Goal: Task Accomplishment & Management: Manage account settings

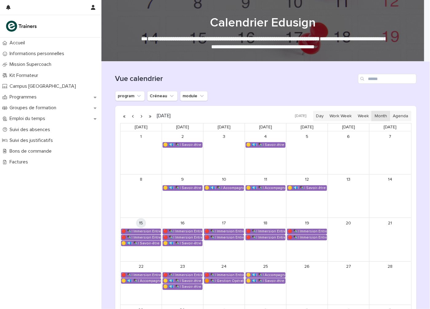
scroll to position [91, 0]
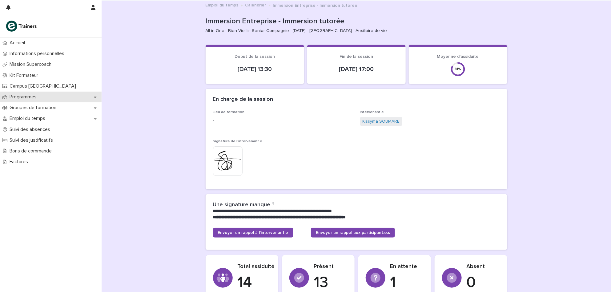
click at [36, 94] on p "Programmes" at bounding box center [24, 97] width 34 height 6
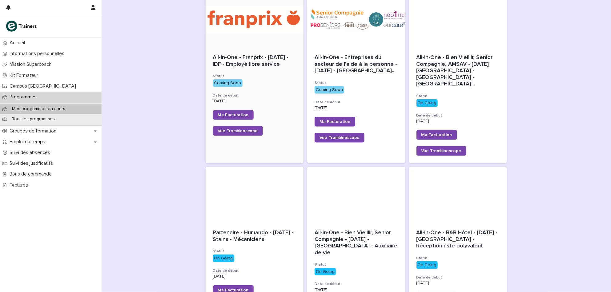
scroll to position [102, 0]
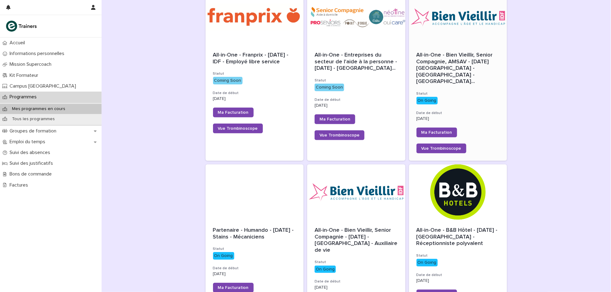
click at [443, 62] on span "All-in-One - Bien Vieillir, Senior Compagnie, AMSAV - 22 - Août 2025 - Île-de-F…" at bounding box center [457, 68] width 83 height 33
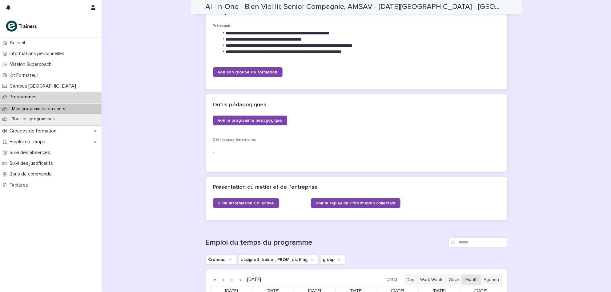
scroll to position [3, 0]
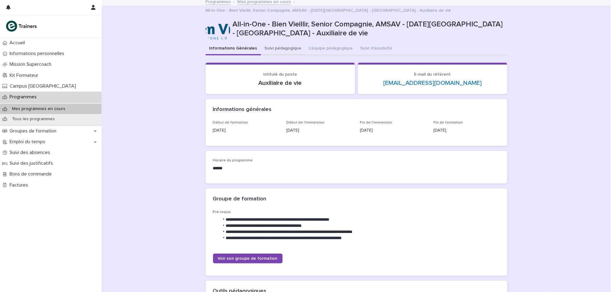
click at [286, 42] on button "Suivi pédagogique" at bounding box center [283, 48] width 44 height 13
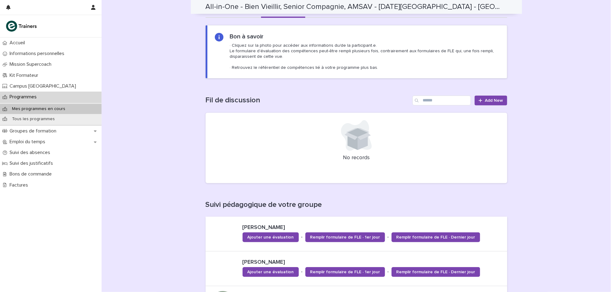
scroll to position [30, 0]
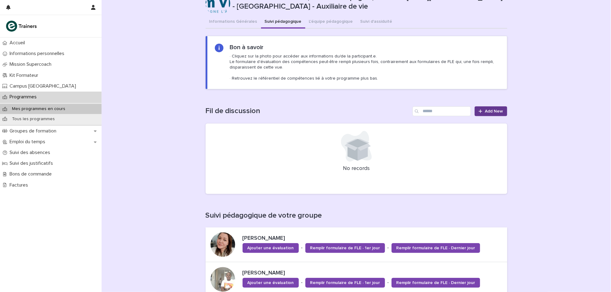
click at [485, 109] on span "Add New" at bounding box center [494, 111] width 18 height 4
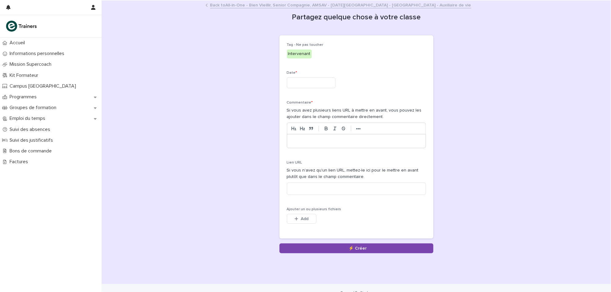
click at [321, 84] on input "text" at bounding box center [311, 83] width 49 height 11
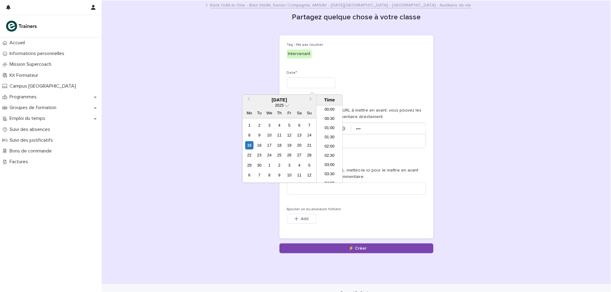
scroll to position [353, 0]
click at [252, 142] on div "15" at bounding box center [249, 145] width 8 height 8
type input "**********"
click at [389, 71] on p "Date *" at bounding box center [356, 73] width 139 height 4
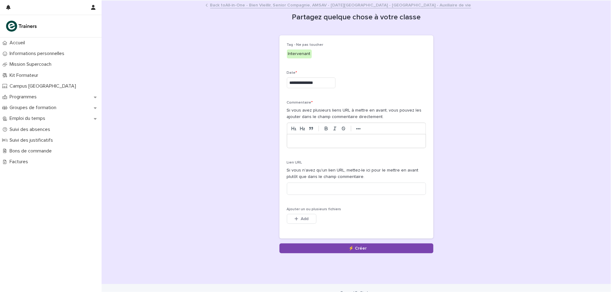
click at [300, 224] on div "Add" at bounding box center [302, 220] width 30 height 12
click at [300, 223] on button "Add" at bounding box center [302, 219] width 30 height 10
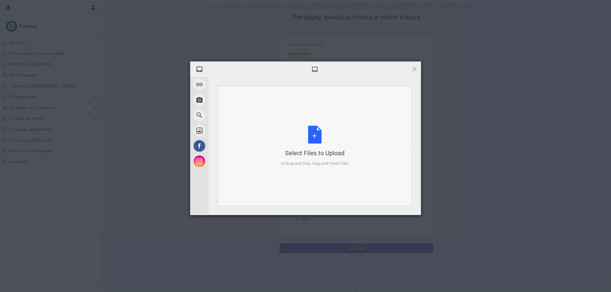
click at [313, 129] on div "Select Files to Upload or Drag and Drop, Copy and Paste Files" at bounding box center [314, 146] width 67 height 41
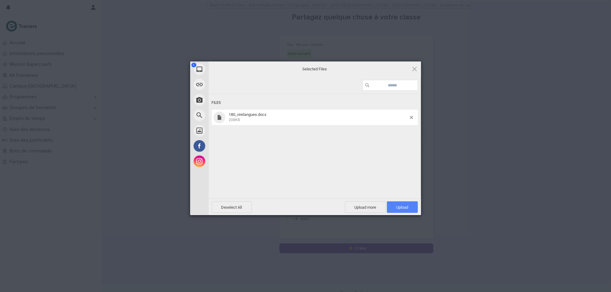
click at [392, 208] on span "Upload 1" at bounding box center [402, 207] width 31 height 12
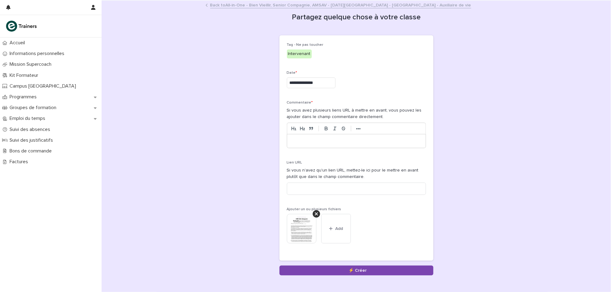
click at [314, 142] on p at bounding box center [356, 141] width 129 height 6
click at [321, 269] on button "Save" at bounding box center [356, 271] width 154 height 10
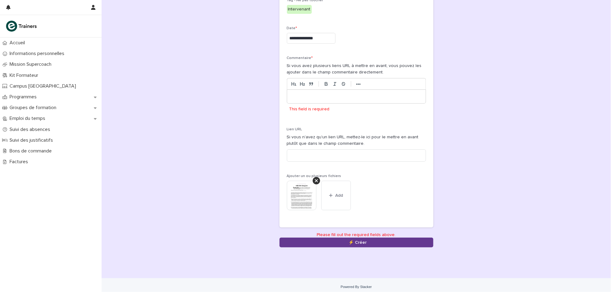
scroll to position [47, 0]
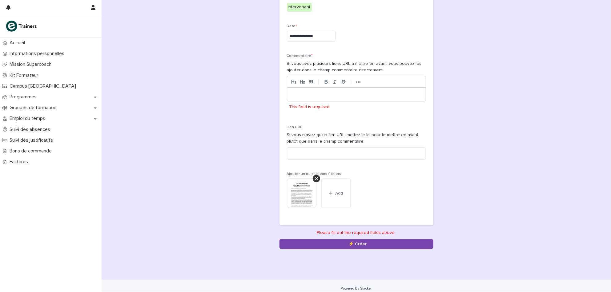
click at [353, 94] on p at bounding box center [356, 94] width 129 height 6
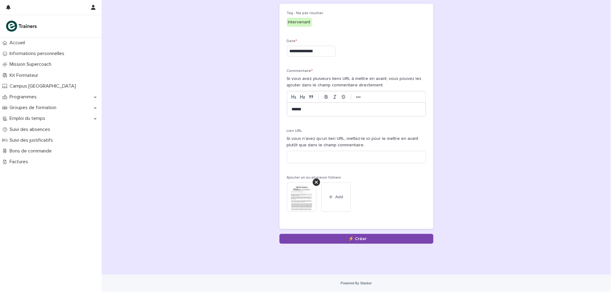
scroll to position [31, 0]
click at [343, 238] on button "Save" at bounding box center [356, 239] width 154 height 10
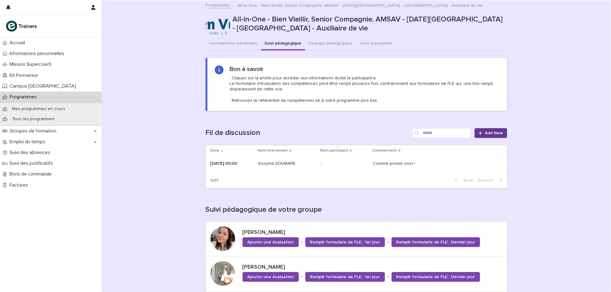
click at [487, 129] on link "Add New" at bounding box center [490, 133] width 32 height 10
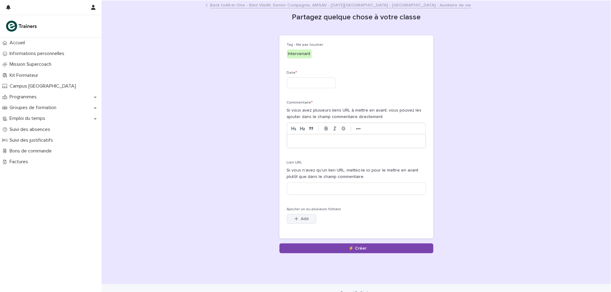
click at [301, 217] on span "Add" at bounding box center [305, 219] width 8 height 4
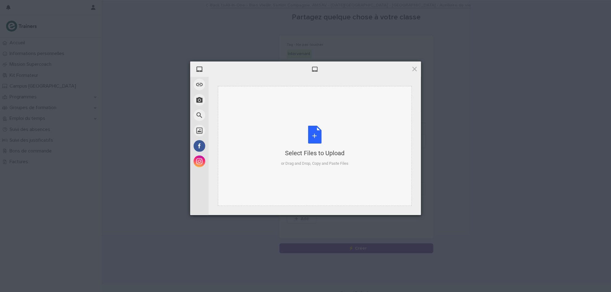
click at [310, 133] on div "Select Files to Upload or Drag and Drop, Copy and Paste Files" at bounding box center [314, 146] width 67 height 41
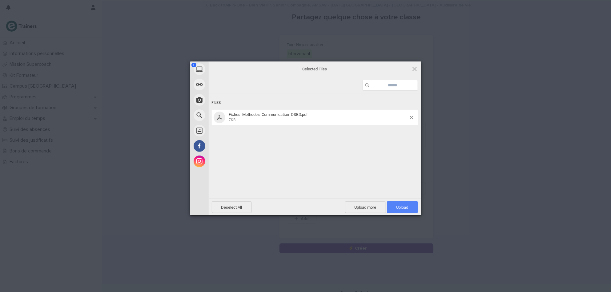
click at [398, 211] on span "Upload 1" at bounding box center [402, 207] width 31 height 12
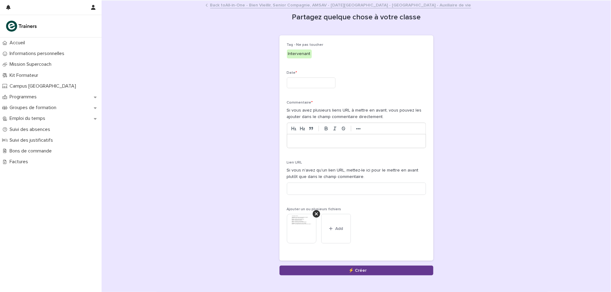
click at [347, 267] on button "Save" at bounding box center [356, 271] width 154 height 10
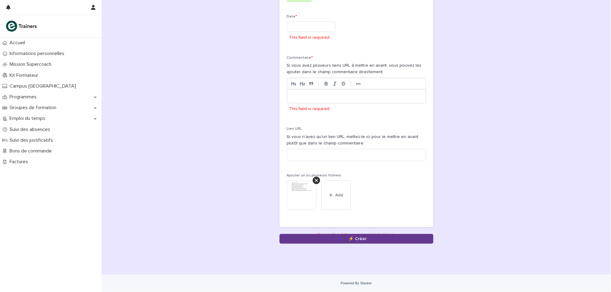
scroll to position [58, 0]
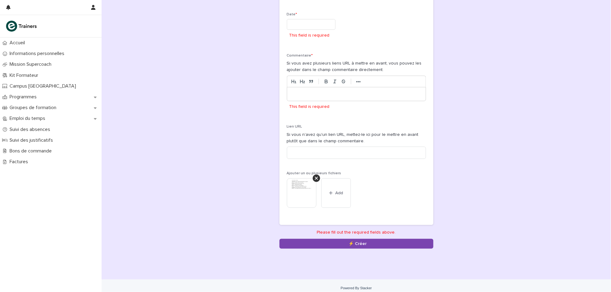
click at [326, 94] on p at bounding box center [356, 94] width 129 height 6
click at [306, 24] on input "text" at bounding box center [311, 24] width 49 height 11
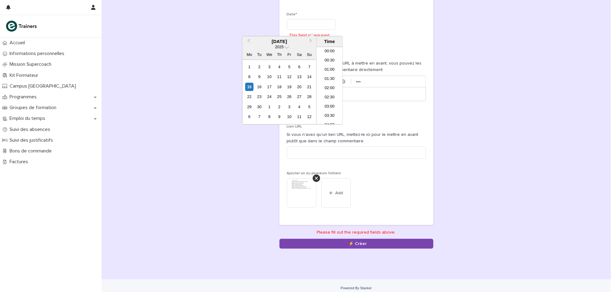
scroll to position [353, 0]
click at [248, 88] on div "15" at bounding box center [249, 87] width 8 height 8
type input "**********"
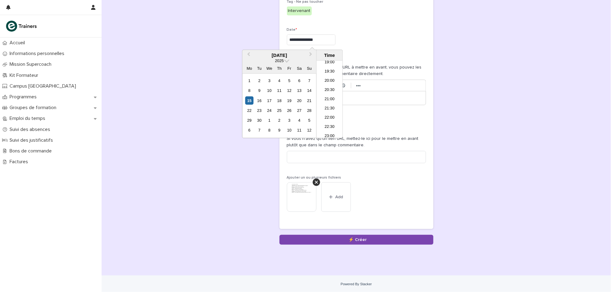
scroll to position [42, 0]
click at [428, 72] on div "**********" at bounding box center [356, 111] width 154 height 237
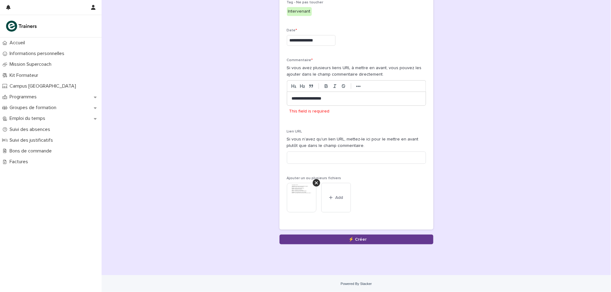
click at [375, 240] on button "Save" at bounding box center [356, 240] width 154 height 10
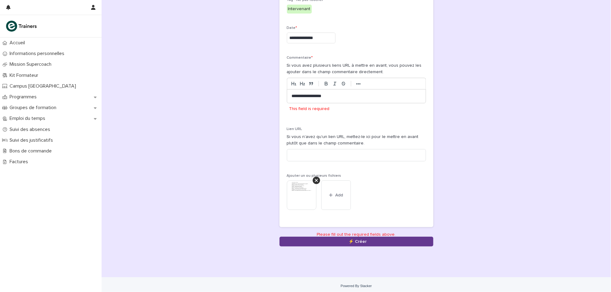
scroll to position [47, 0]
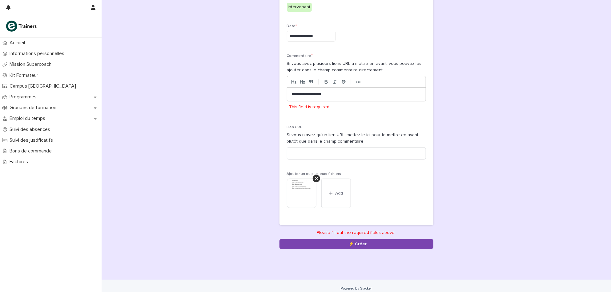
click at [318, 100] on div at bounding box center [356, 95] width 138 height 14
click at [299, 245] on button "Save" at bounding box center [356, 244] width 154 height 10
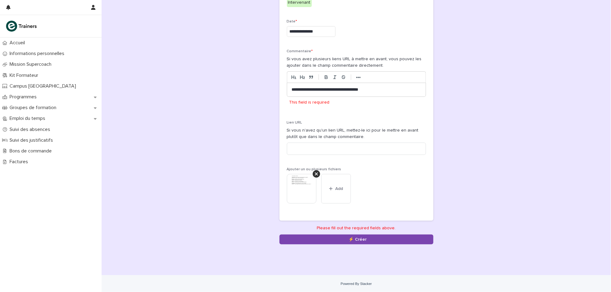
click at [320, 88] on p at bounding box center [356, 90] width 129 height 6
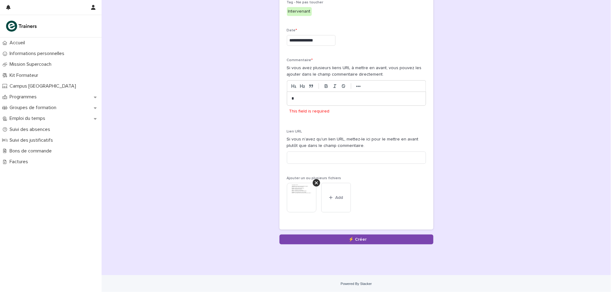
scroll to position [31, 0]
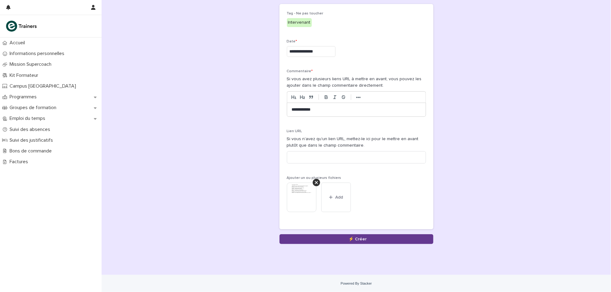
click at [342, 238] on button "Save" at bounding box center [356, 239] width 154 height 10
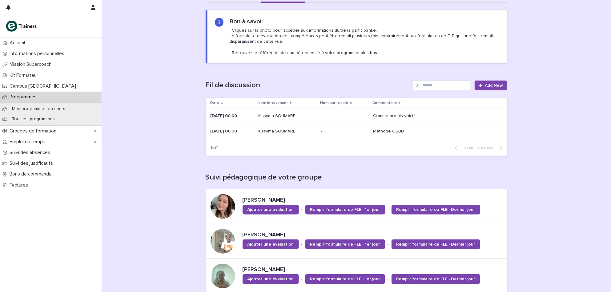
scroll to position [73, 0]
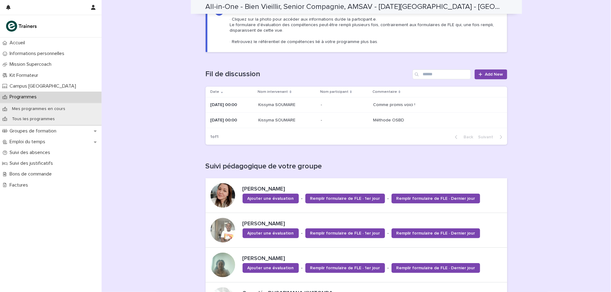
scroll to position [0, 0]
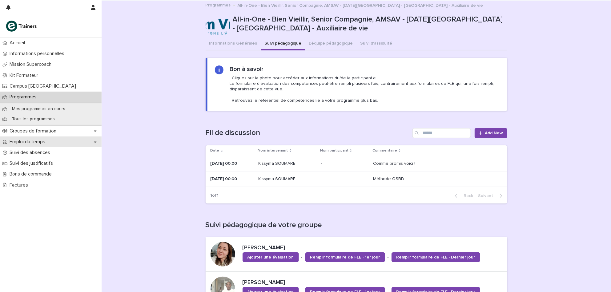
click at [36, 143] on p "Emploi du temps" at bounding box center [28, 142] width 43 height 6
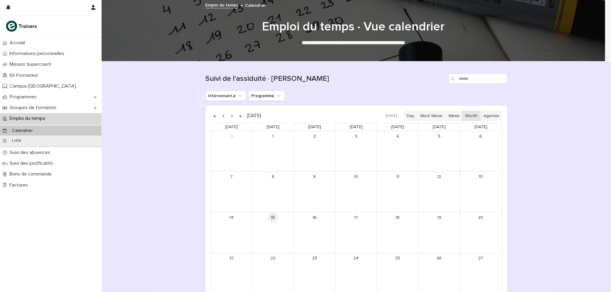
click at [146, 189] on div "Loading... Saving… Loading... Saving… Suivi de l'assiduité · Vue Calendrier Int…" at bounding box center [356, 216] width 509 height 309
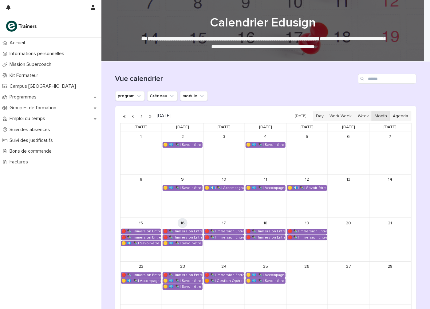
scroll to position [91, 0]
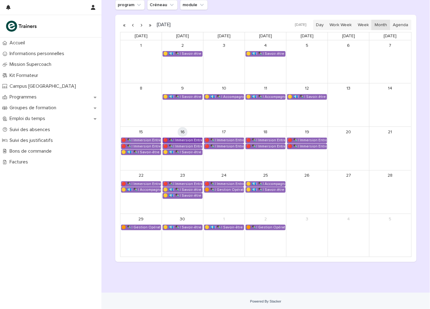
click at [172, 140] on div "🔴 ✒️| Immersion Entreprise - Immersion tutorée" at bounding box center [182, 140] width 39 height 5
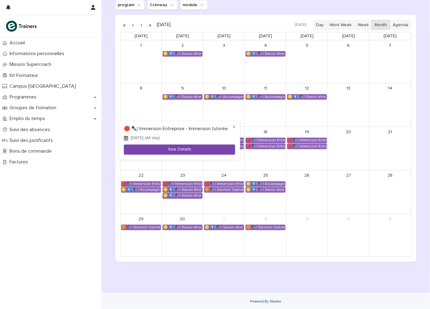
click at [192, 152] on button "See Details" at bounding box center [179, 149] width 111 height 10
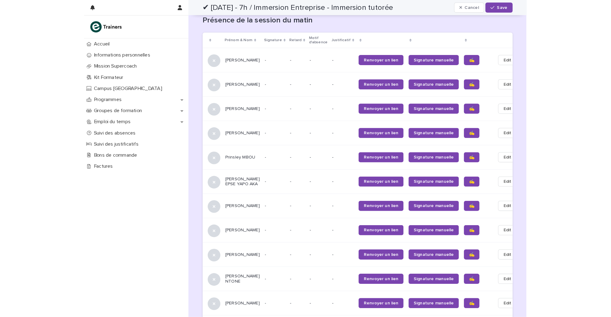
scroll to position [248, 0]
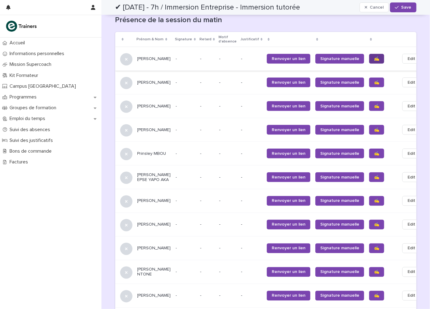
click at [369, 61] on link "✍️" at bounding box center [376, 59] width 15 height 10
click at [374, 58] on span "✍️" at bounding box center [376, 59] width 5 height 4
click at [374, 82] on span "✍️" at bounding box center [376, 82] width 5 height 4
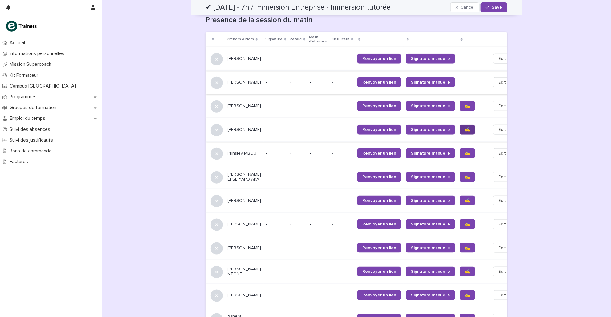
click at [430, 129] on span "✍️" at bounding box center [466, 130] width 5 height 4
click at [430, 298] on span "✍️" at bounding box center [466, 295] width 5 height 4
click at [430, 249] on span "✍️" at bounding box center [466, 248] width 5 height 4
click at [430, 225] on span "✍️" at bounding box center [466, 224] width 5 height 4
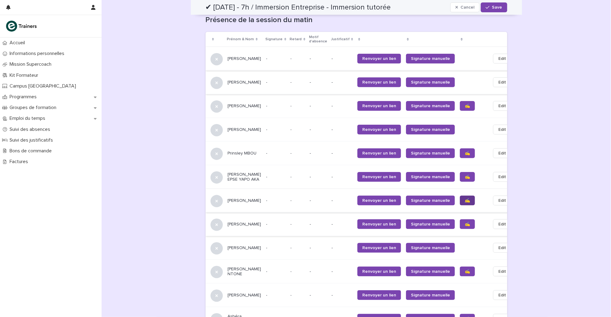
click at [430, 202] on span "✍️" at bounding box center [466, 201] width 5 height 4
click at [430, 153] on span "✍️" at bounding box center [466, 153] width 5 height 4
click at [430, 178] on span "✍️" at bounding box center [466, 177] width 5 height 4
click at [430, 274] on span "✍️" at bounding box center [466, 272] width 5 height 4
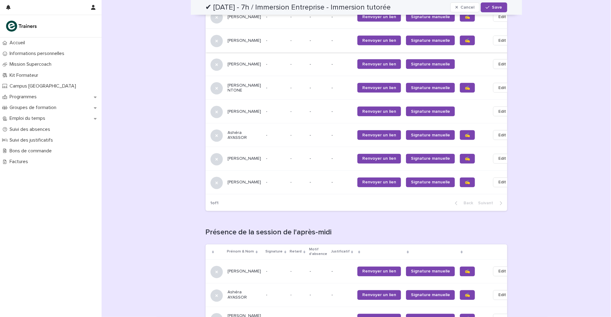
scroll to position [430, 0]
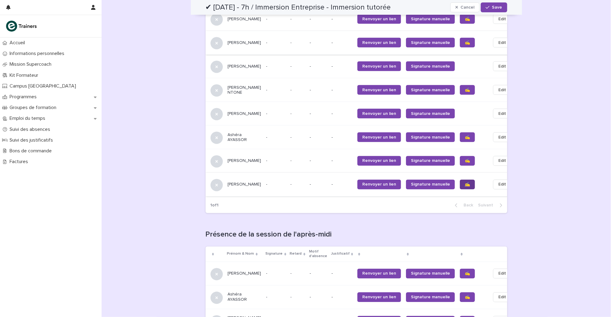
click at [430, 186] on span "✍️" at bounding box center [466, 185] width 5 height 4
click at [430, 163] on span "✍️" at bounding box center [466, 161] width 5 height 4
click at [430, 140] on span "✍️" at bounding box center [466, 137] width 5 height 4
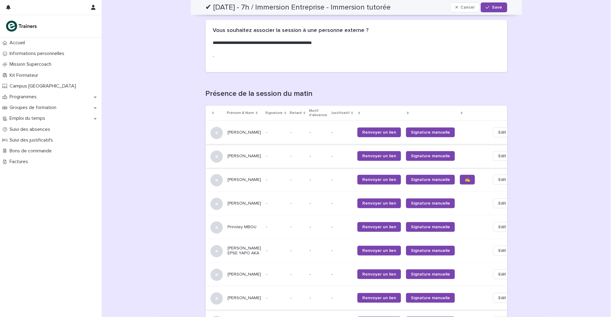
scroll to position [171, 0]
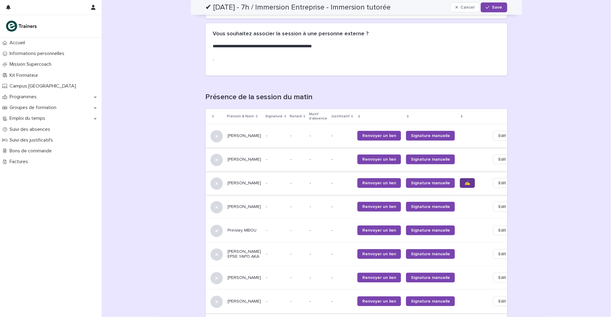
click at [430, 182] on span "✍️" at bounding box center [466, 183] width 5 height 4
click at [430, 183] on link "✍️" at bounding box center [467, 183] width 15 height 10
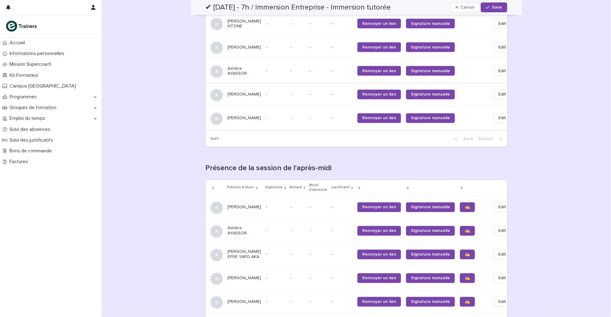
scroll to position [516, 0]
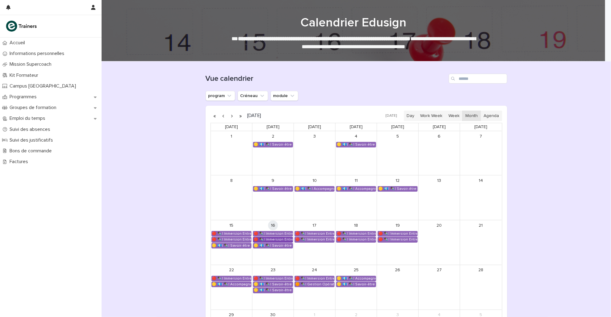
click at [269, 239] on div "🔴 ✒️| Immersion Entreprise - Immersion tutorée" at bounding box center [272, 239] width 39 height 5
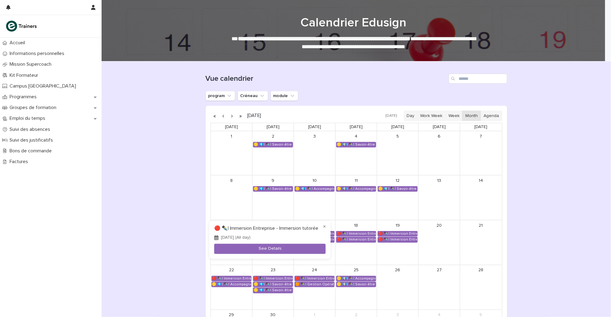
click at [169, 215] on div at bounding box center [305, 158] width 611 height 317
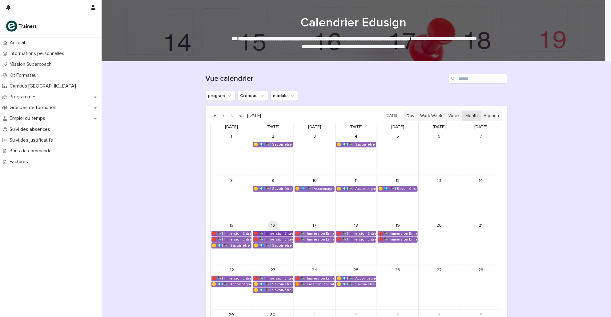
click at [282, 232] on div "🔴 ✒️| Immersion Entreprise - Immersion tutorée" at bounding box center [272, 234] width 39 height 5
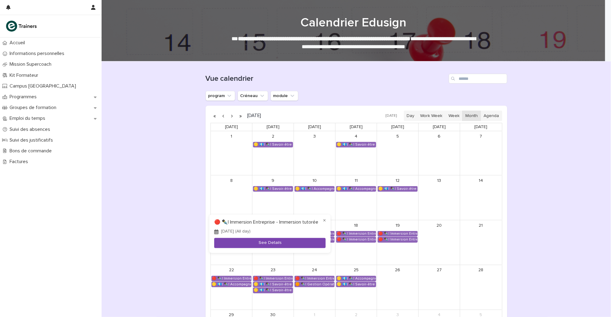
click at [263, 249] on button "See Details" at bounding box center [269, 243] width 111 height 10
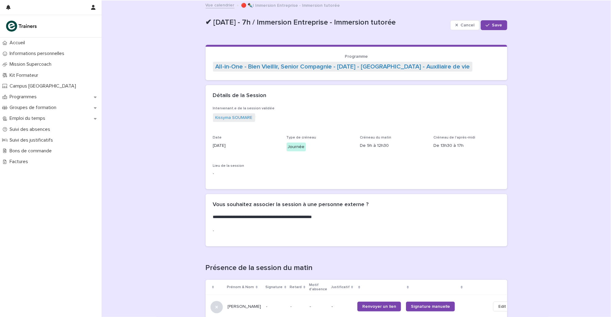
click at [258, 152] on div "Date 16/9/2025" at bounding box center [246, 145] width 66 height 18
click at [245, 153] on span "Date 16/9/2025" at bounding box center [246, 146] width 66 height 21
drag, startPoint x: 233, startPoint y: 154, endPoint x: 233, endPoint y: 165, distance: 10.8
click at [233, 165] on div "Intervenant.e de la session validée Kissyma SOUMARE Date 16/9/2025 Type de crén…" at bounding box center [356, 144] width 287 height 76
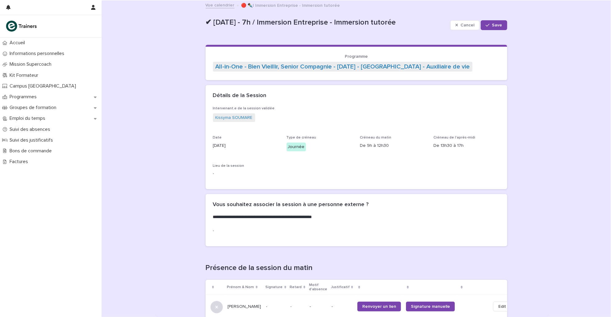
click at [233, 165] on span "Lieu de la session" at bounding box center [228, 166] width 31 height 4
click at [430, 31] on div "Cancel Save" at bounding box center [478, 25] width 57 height 25
click at [430, 28] on button "Save" at bounding box center [493, 25] width 26 height 10
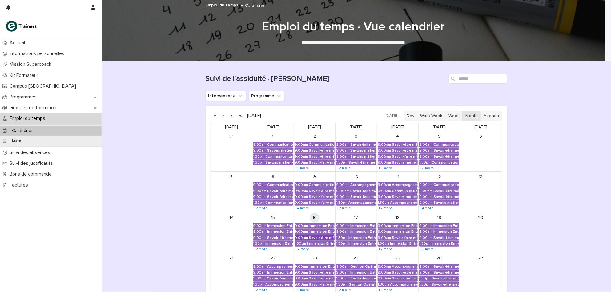
click at [316, 237] on div "Savoir-être métier - Communication interpersonnelle avec les personnes accompag…" at bounding box center [322, 238] width 26 height 4
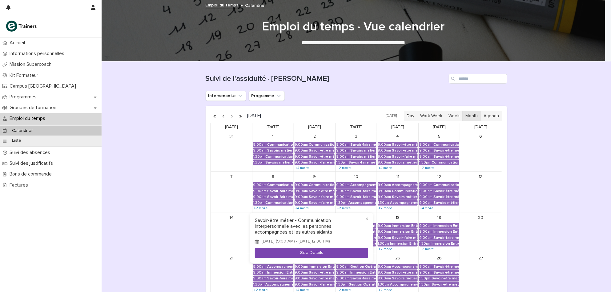
click at [291, 258] on button "See Details" at bounding box center [311, 253] width 113 height 10
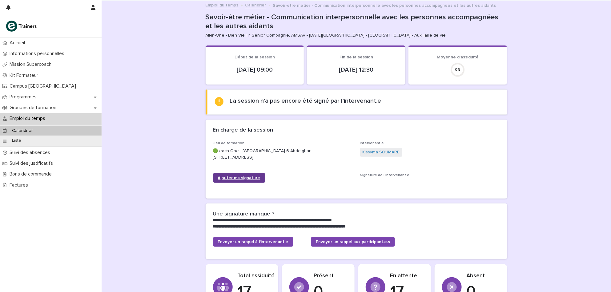
click at [243, 177] on span "Ajouter ma signature" at bounding box center [239, 178] width 42 height 4
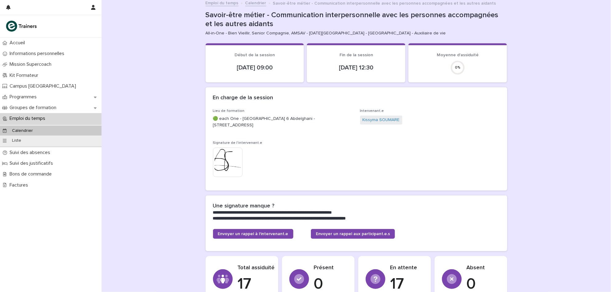
scroll to position [3, 0]
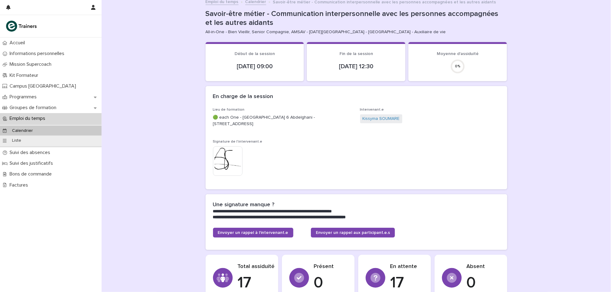
click at [40, 118] on p "Emploi du temps" at bounding box center [28, 119] width 43 height 6
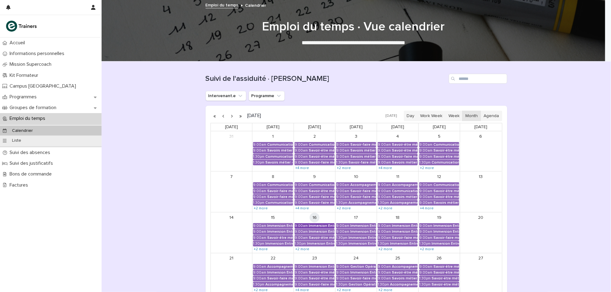
click at [325, 226] on div "Immersion Entreprise - Immersion tutorée" at bounding box center [322, 226] width 26 height 4
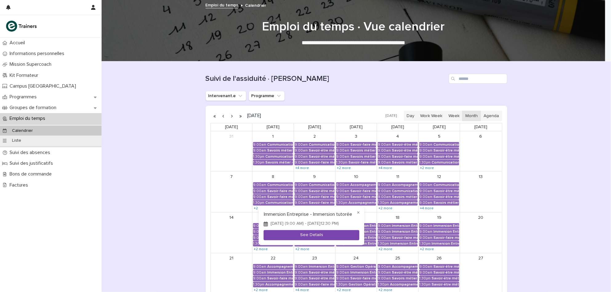
click at [311, 234] on button "See Details" at bounding box center [312, 235] width 96 height 10
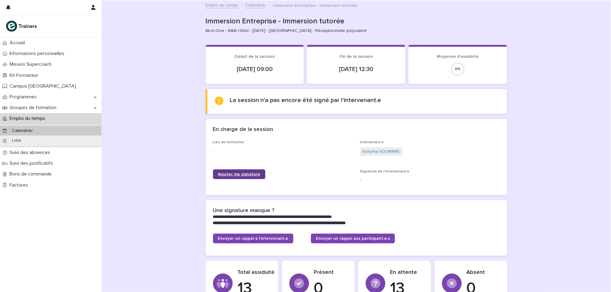
click at [241, 173] on span "Ajouter ma signature" at bounding box center [239, 174] width 42 height 4
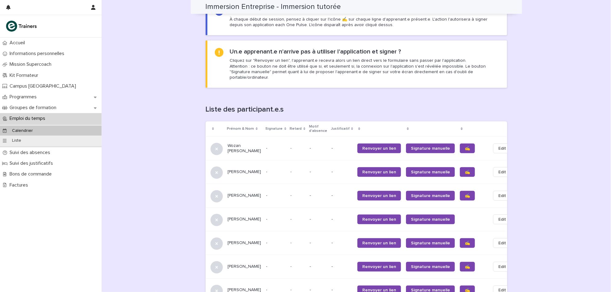
scroll to position [313, 0]
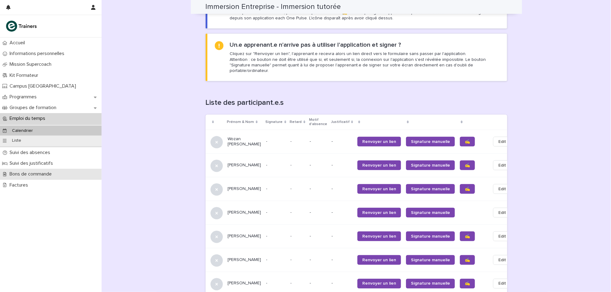
click at [59, 171] on div "Bons de commande" at bounding box center [51, 174] width 102 height 11
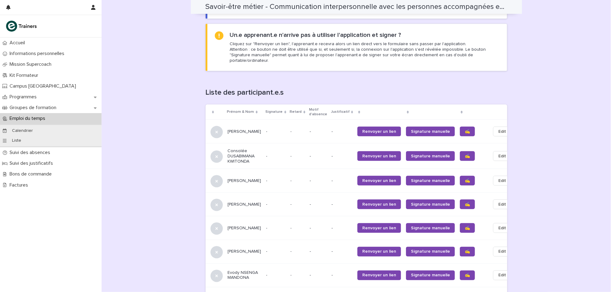
scroll to position [346, 0]
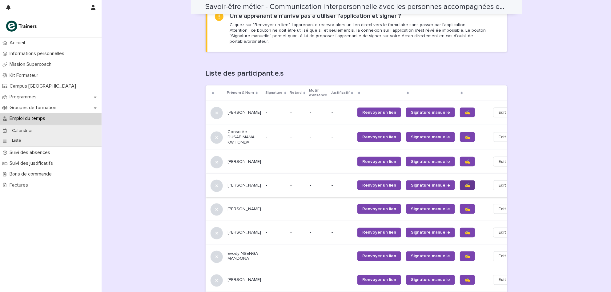
click at [460, 181] on link "✍️" at bounding box center [467, 186] width 15 height 10
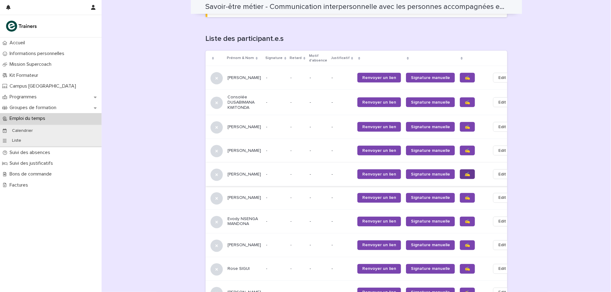
scroll to position [393, 0]
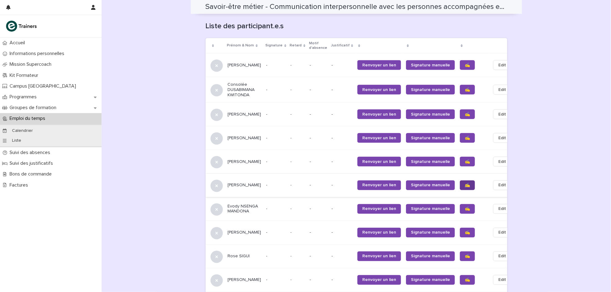
click at [464, 183] on span "✍️" at bounding box center [466, 185] width 5 height 4
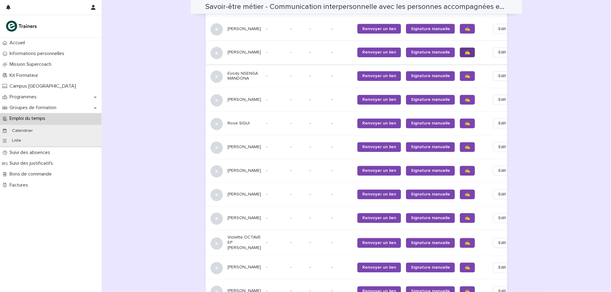
scroll to position [536, 0]
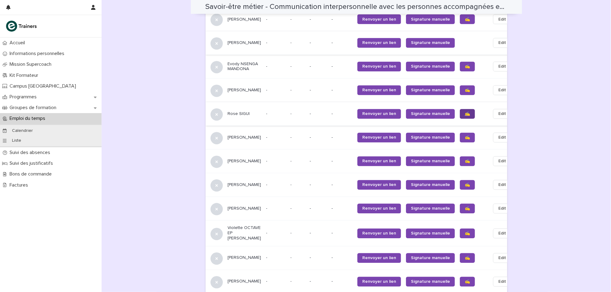
click at [464, 112] on span "✍️" at bounding box center [466, 114] width 5 height 4
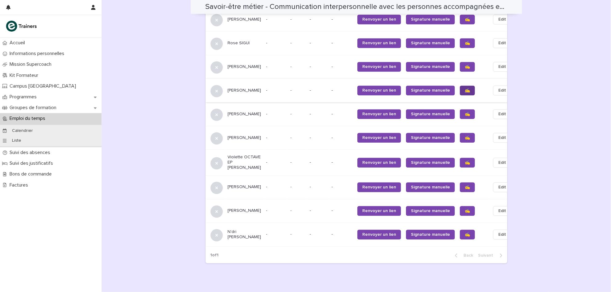
scroll to position [616, 0]
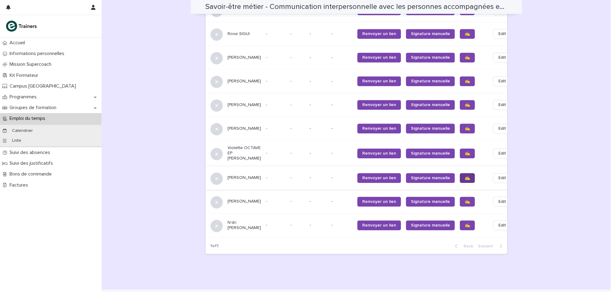
click at [464, 176] on span "✍️" at bounding box center [466, 178] width 5 height 4
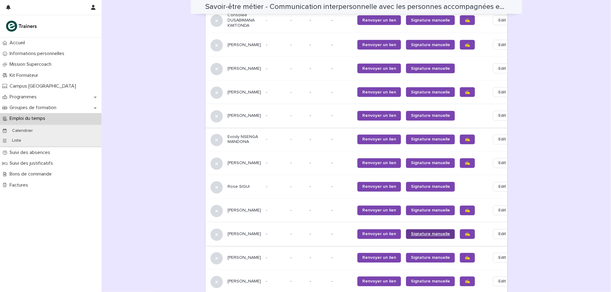
scroll to position [462, 0]
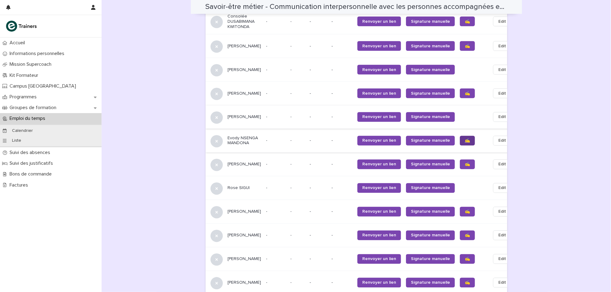
click at [464, 139] on span "✍️" at bounding box center [466, 141] width 5 height 4
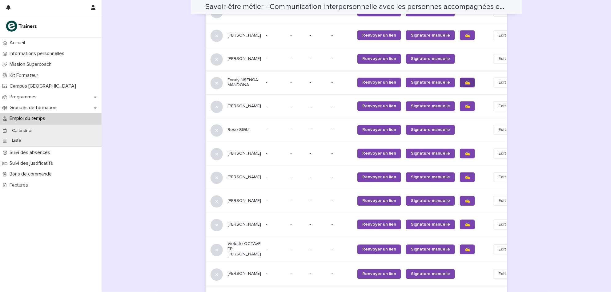
scroll to position [524, 0]
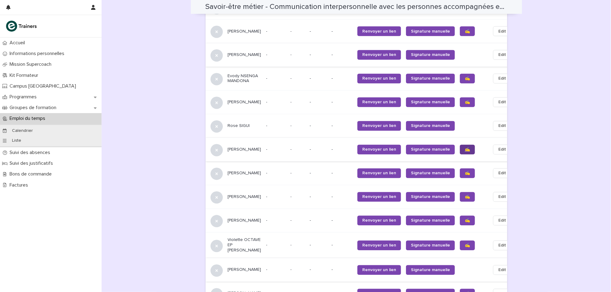
click at [460, 148] on link "✍️" at bounding box center [467, 150] width 15 height 10
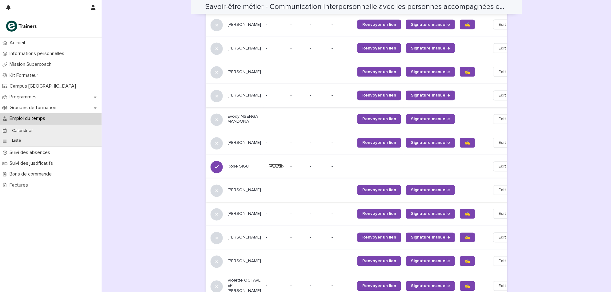
scroll to position [485, 0]
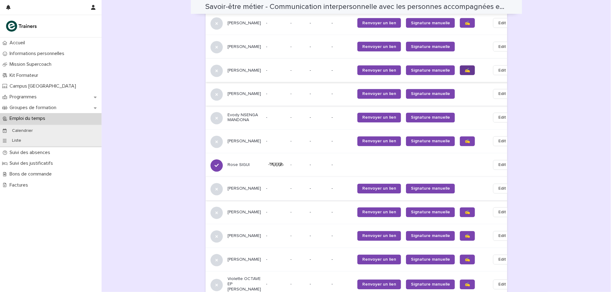
click at [464, 68] on span "✍️" at bounding box center [466, 70] width 5 height 4
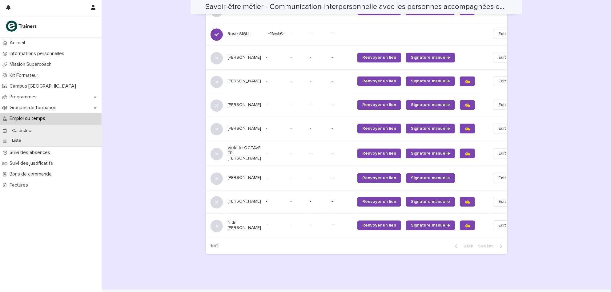
scroll to position [619, 0]
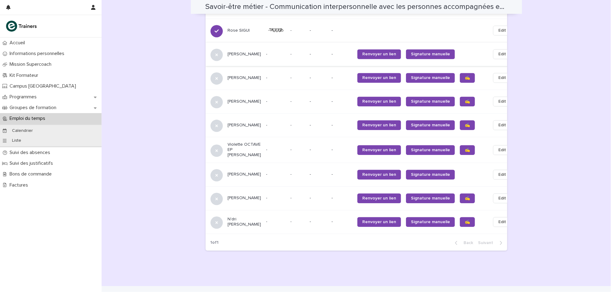
click at [460, 175] on div at bounding box center [473, 174] width 26 height 10
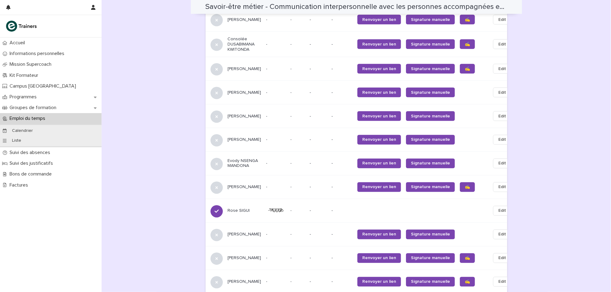
scroll to position [439, 0]
click at [460, 182] on link "✍️" at bounding box center [467, 187] width 15 height 10
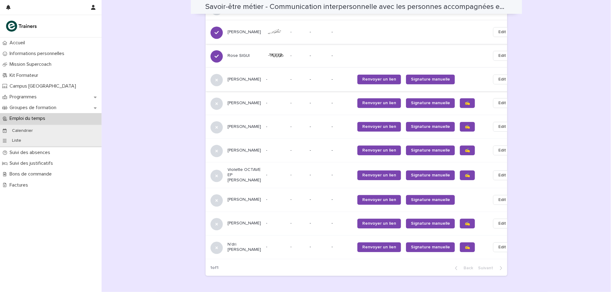
scroll to position [596, 0]
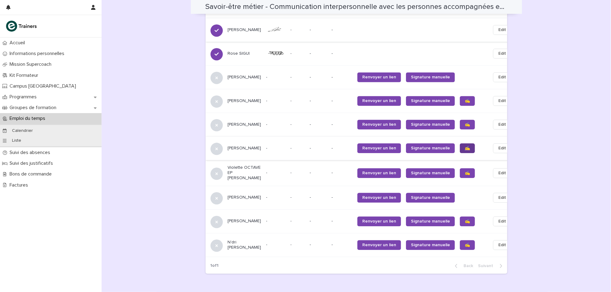
click at [460, 147] on link "✍️" at bounding box center [467, 148] width 15 height 10
click at [493, 145] on button "Edit" at bounding box center [502, 148] width 18 height 10
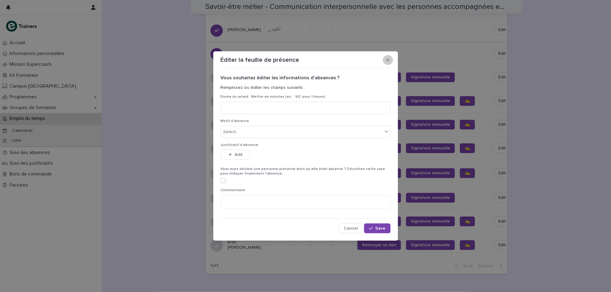
click at [384, 56] on button "button" at bounding box center [388, 60] width 10 height 10
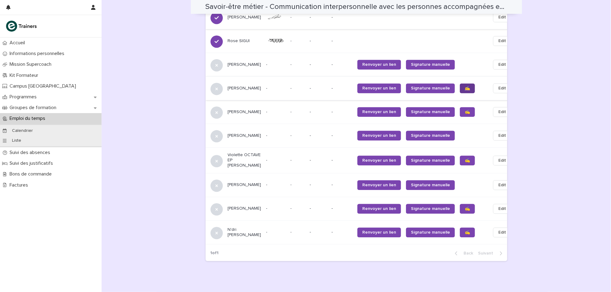
scroll to position [629, 0]
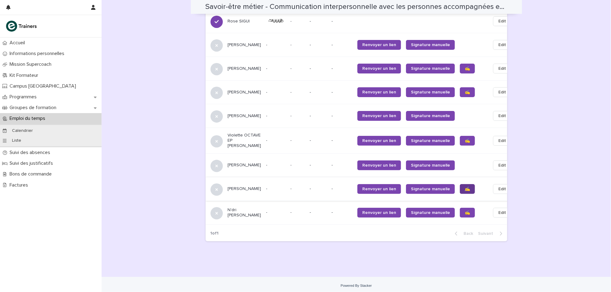
click at [464, 187] on span "✍️" at bounding box center [466, 189] width 5 height 4
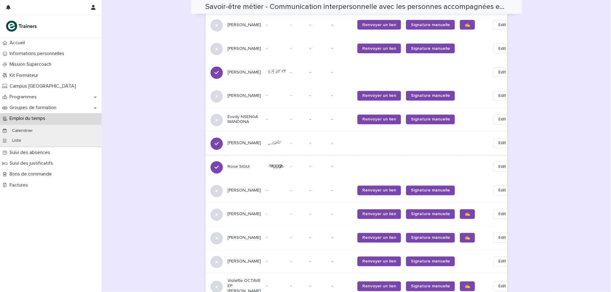
scroll to position [479, 0]
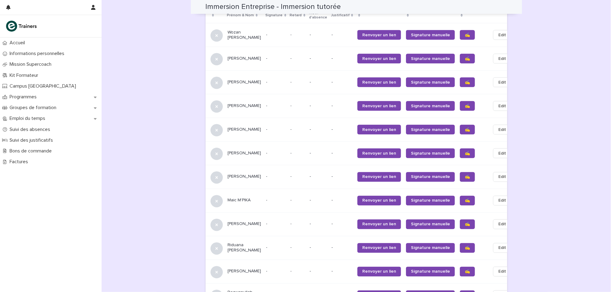
scroll to position [417, 0]
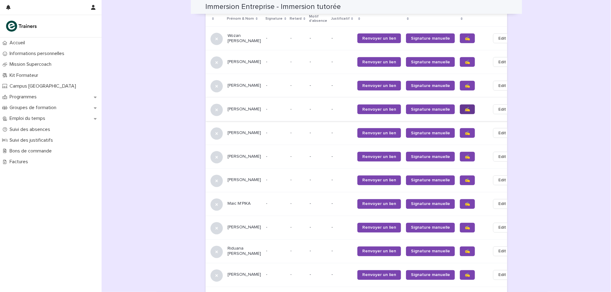
click at [464, 112] on span "✍️" at bounding box center [466, 109] width 5 height 4
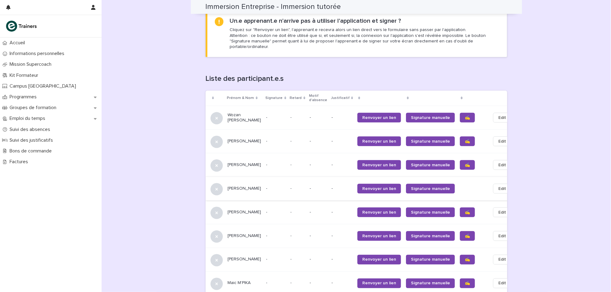
scroll to position [339, 0]
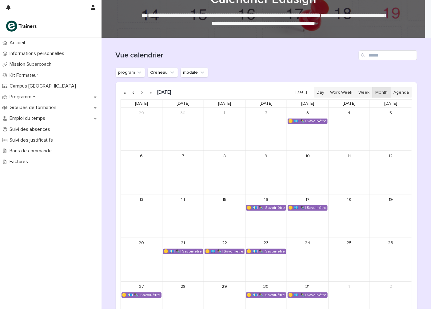
scroll to position [29, 0]
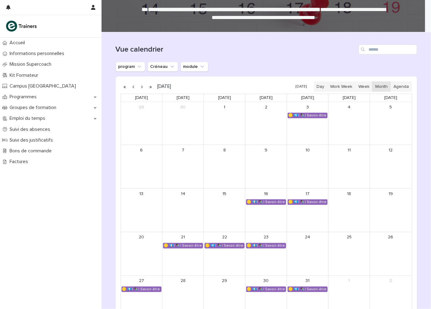
click at [138, 87] on button "button" at bounding box center [142, 87] width 9 height 10
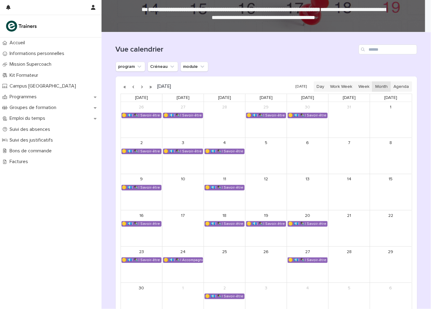
click at [146, 87] on button "button" at bounding box center [150, 87] width 9 height 10
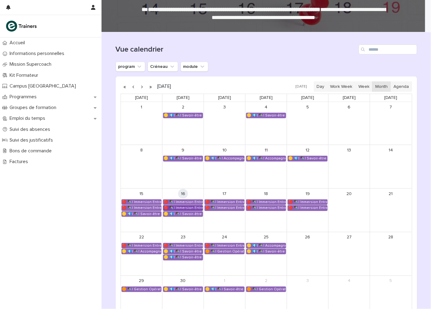
click at [187, 209] on div "🔴 ✒️| Immersion Entreprise - Immersion tutorée" at bounding box center [182, 208] width 39 height 5
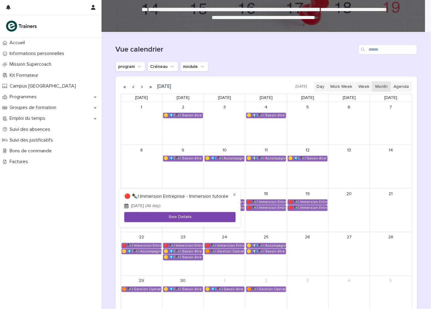
click at [186, 217] on button "See Details" at bounding box center [179, 218] width 111 height 10
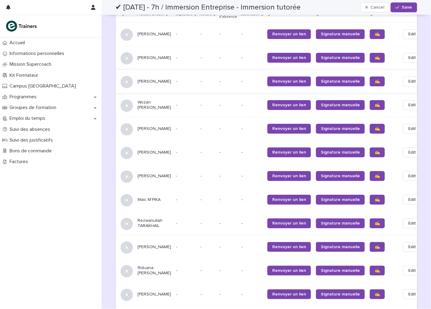
scroll to position [722, 0]
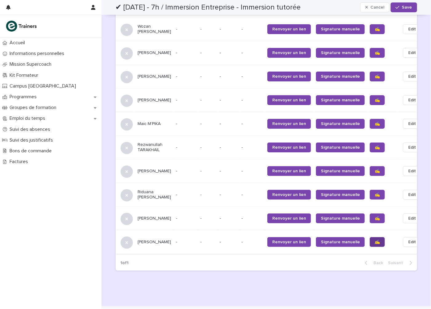
click at [375, 245] on span "✍️" at bounding box center [377, 242] width 5 height 4
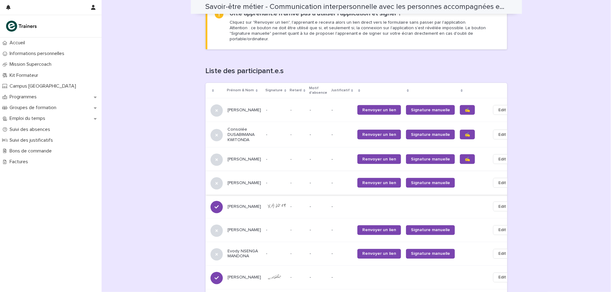
scroll to position [341, 0]
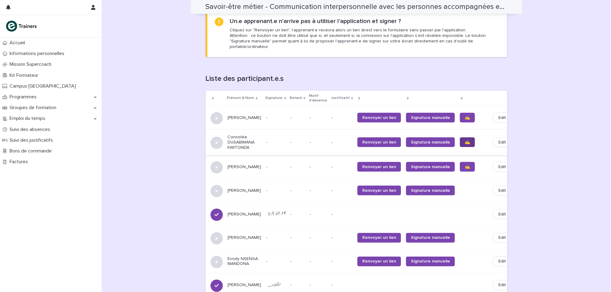
click at [464, 140] on span "✍️" at bounding box center [466, 142] width 5 height 4
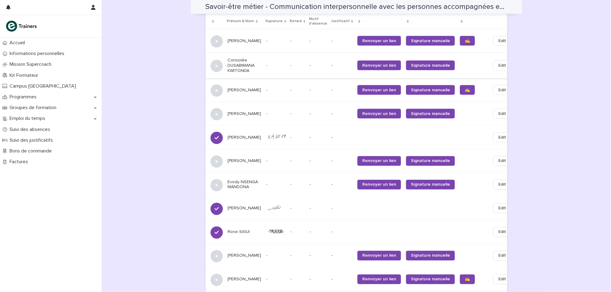
scroll to position [372, 0]
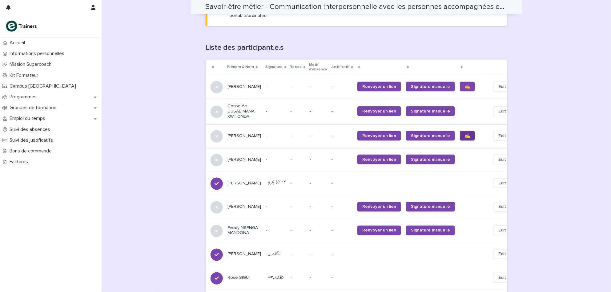
click at [464, 134] on span "✍️" at bounding box center [466, 136] width 5 height 4
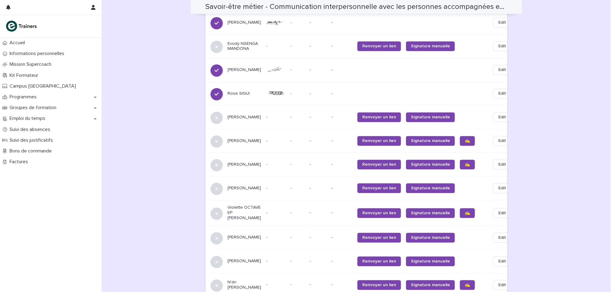
scroll to position [556, 0]
click at [460, 212] on link "✍️" at bounding box center [467, 214] width 15 height 10
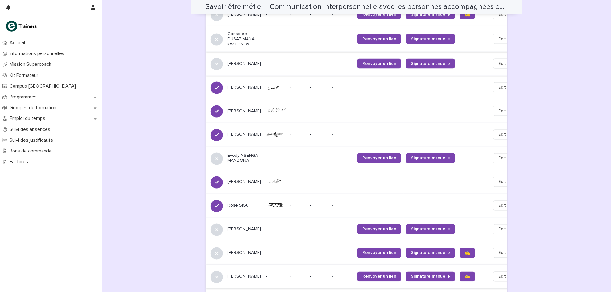
scroll to position [395, 0]
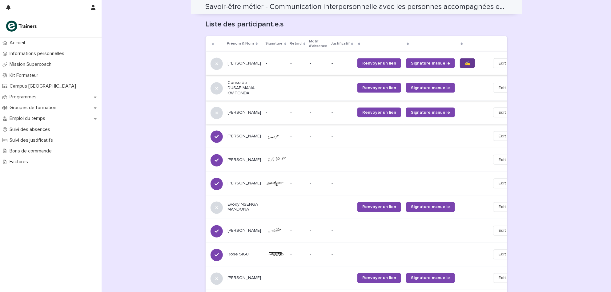
click at [464, 61] on span "✍️" at bounding box center [466, 63] width 5 height 4
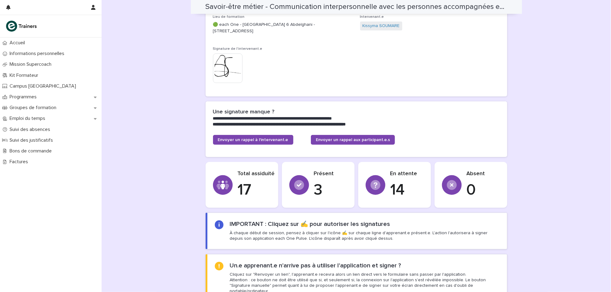
scroll to position [96, 0]
